Goal: Task Accomplishment & Management: Use online tool/utility

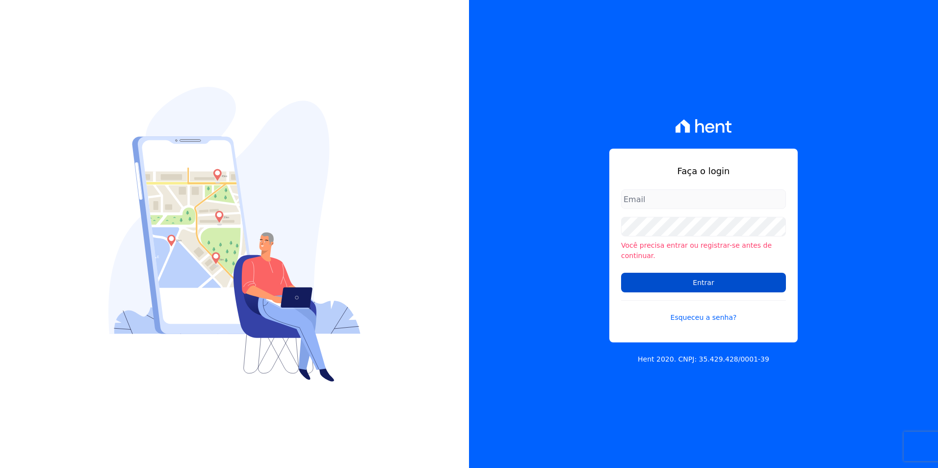
type input "bruna.gomes@ctvconstrutora.com.br"
click at [588, 276] on input "Entrar" at bounding box center [703, 283] width 165 height 20
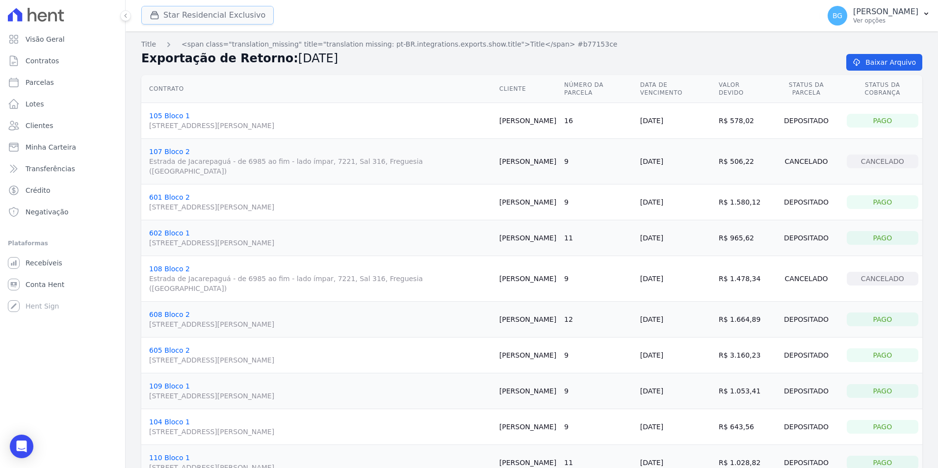
click at [177, 19] on button "Star Residencial Exclusivo" at bounding box center [207, 15] width 132 height 19
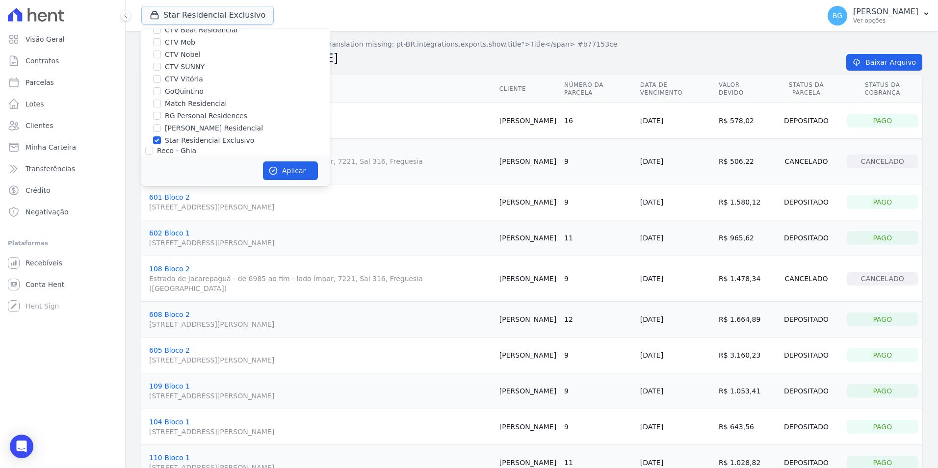
scroll to position [94, 0]
click at [157, 123] on input "Star Residencial Exclusivo" at bounding box center [157, 120] width 8 height 8
checkbox input "false"
click at [156, 107] on input "[PERSON_NAME] Residencial" at bounding box center [157, 107] width 8 height 8
checkbox input "true"
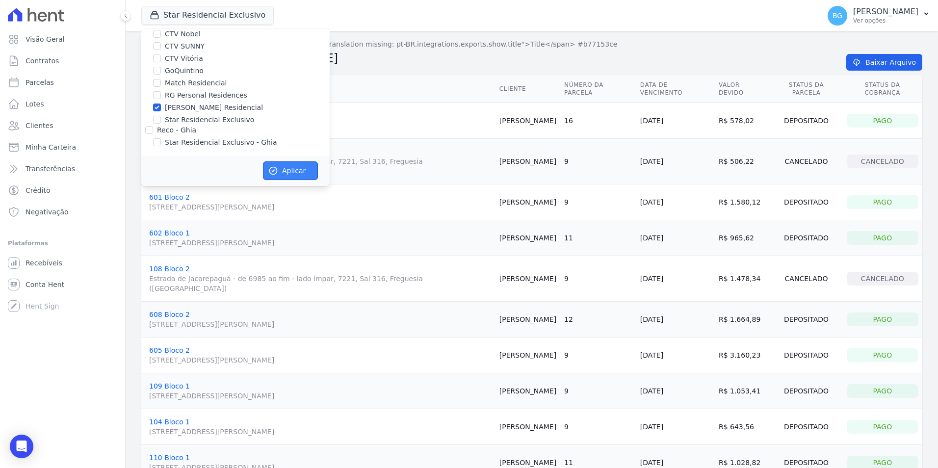
click at [286, 165] on button "Aplicar" at bounding box center [290, 170] width 55 height 19
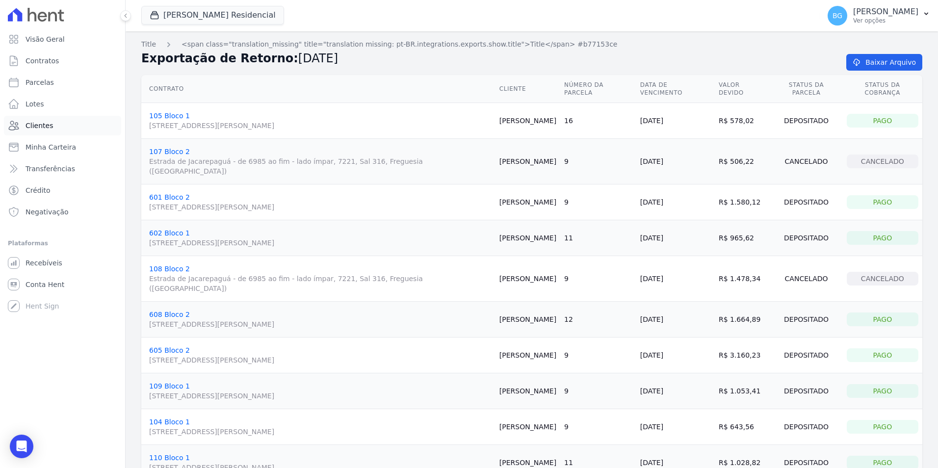
click at [47, 120] on link "Clientes" at bounding box center [62, 126] width 117 height 20
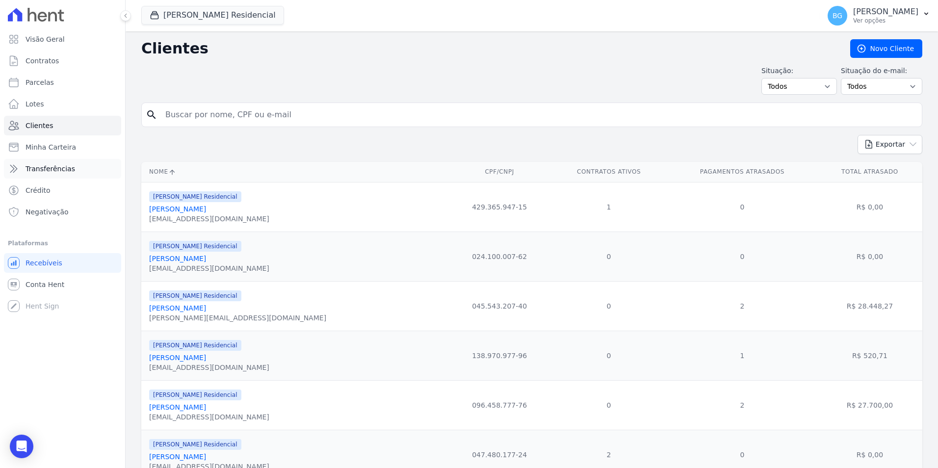
click at [60, 170] on span "Transferências" at bounding box center [51, 169] width 50 height 10
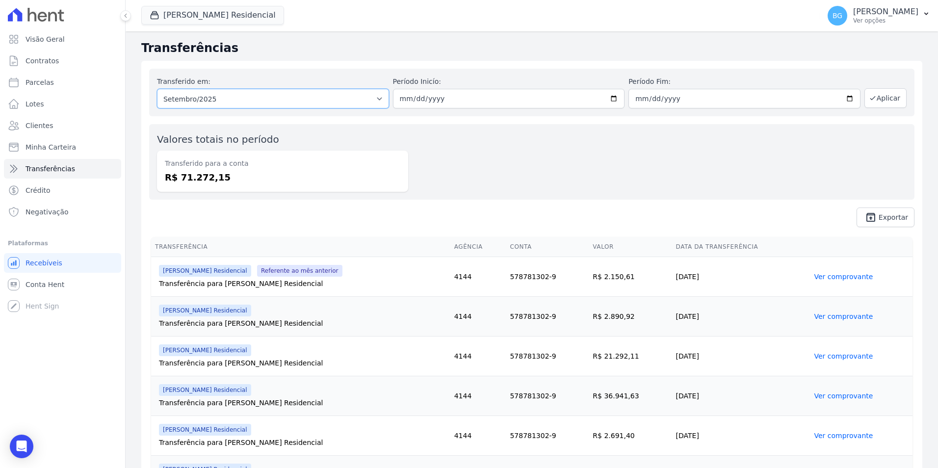
click at [291, 104] on select "Todos os meses Agosto/2024 Setembro/2024 Outubro/2024 Novembro/2024 Dezembro/20…" at bounding box center [273, 99] width 232 height 20
select select "08/2025"
click at [157, 89] on select "Todos os meses Agosto/2024 Setembro/2024 Outubro/2024 Novembro/2024 Dezembro/20…" at bounding box center [273, 99] width 232 height 20
click at [876, 100] on button "Aplicar" at bounding box center [885, 98] width 42 height 20
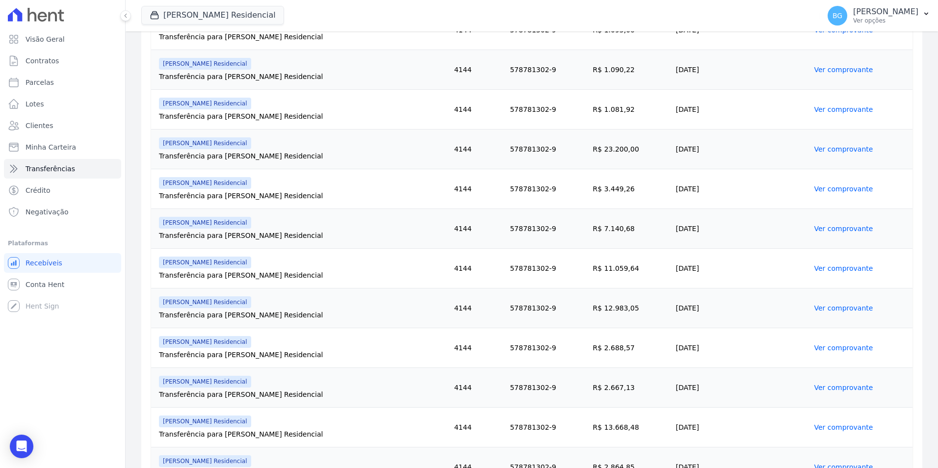
scroll to position [827, 0]
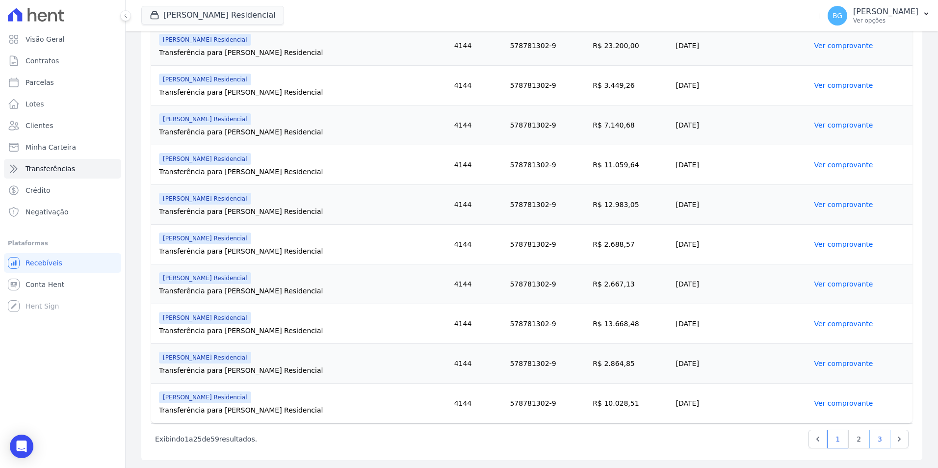
click at [875, 440] on link "3" at bounding box center [879, 439] width 21 height 19
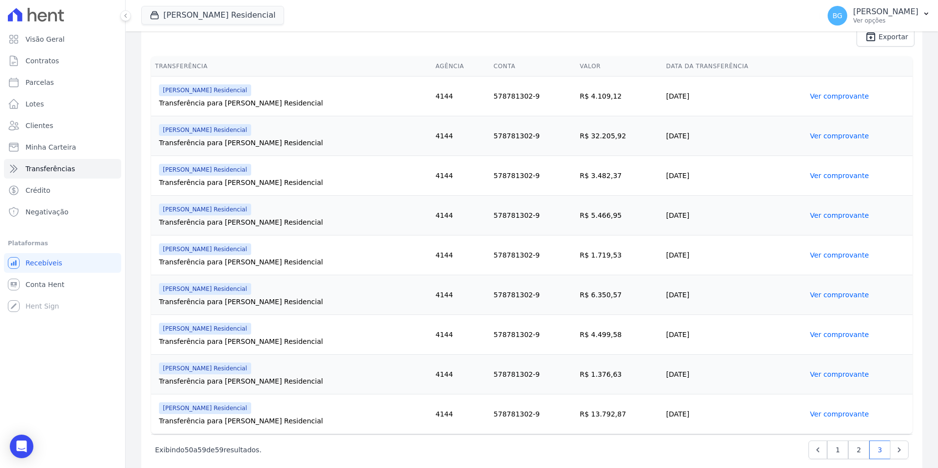
scroll to position [191, 0]
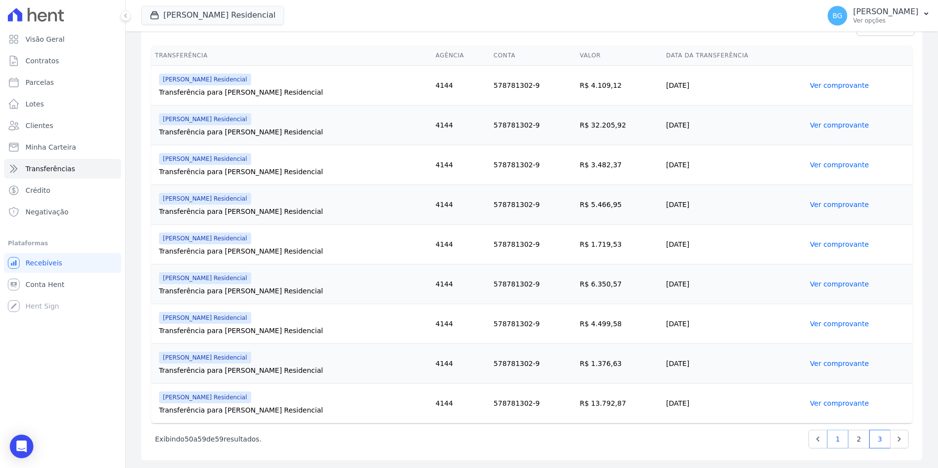
click at [828, 443] on link "1" at bounding box center [837, 439] width 21 height 19
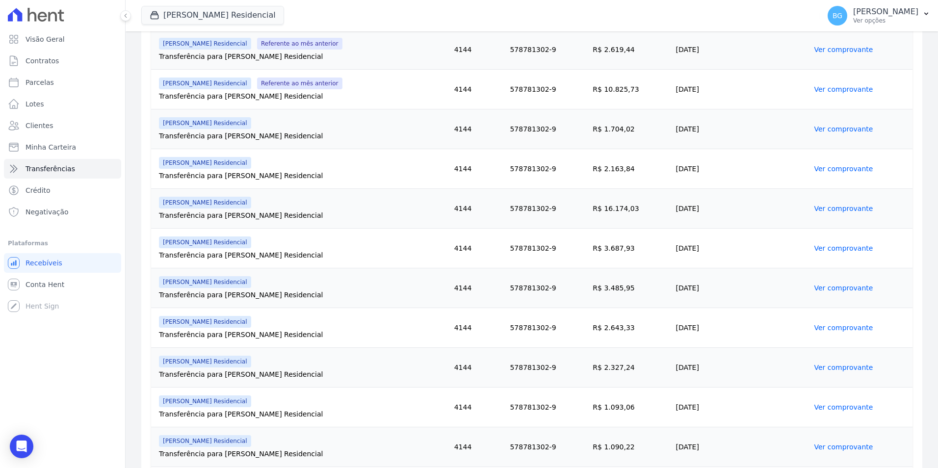
scroll to position [343, 0]
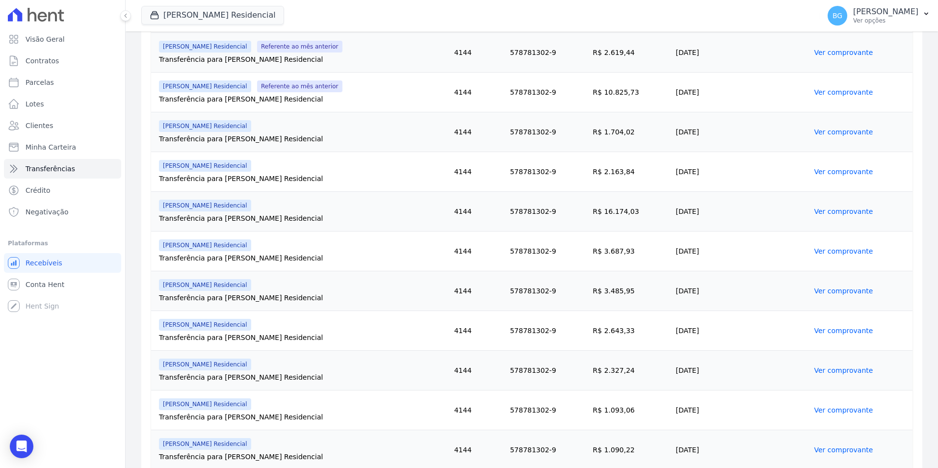
click at [822, 209] on link "Ver comprovante" at bounding box center [843, 211] width 59 height 8
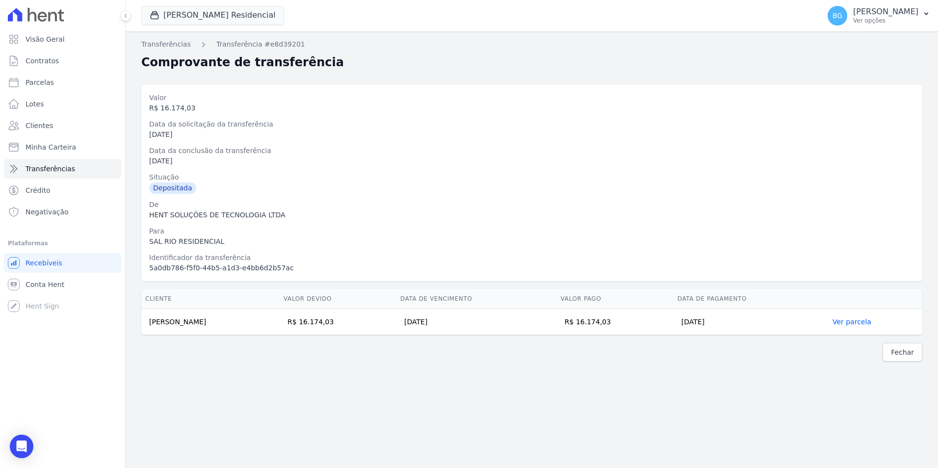
drag, startPoint x: 250, startPoint y: 322, endPoint x: 145, endPoint y: 328, distance: 105.1
click at [145, 328] on td "Leonidio Guedes de Souza Filho" at bounding box center [210, 322] width 138 height 26
copy td "Leonidio Guedes de Souza Filho"
